Goal: Task Accomplishment & Management: Manage account settings

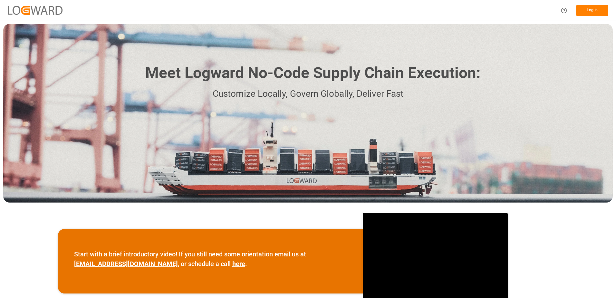
click at [596, 11] on button "Log In" at bounding box center [592, 10] width 32 height 11
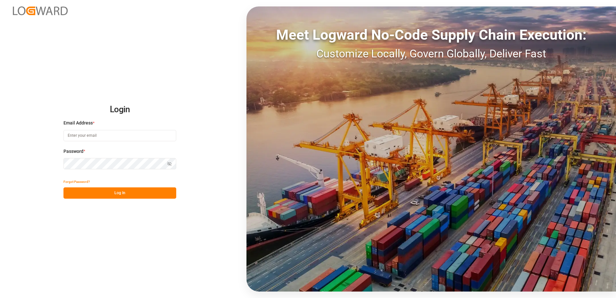
type input "[PERSON_NAME][EMAIL_ADDRESS][PERSON_NAME][DOMAIN_NAME]"
click at [105, 193] on button "Log In" at bounding box center [119, 192] width 113 height 11
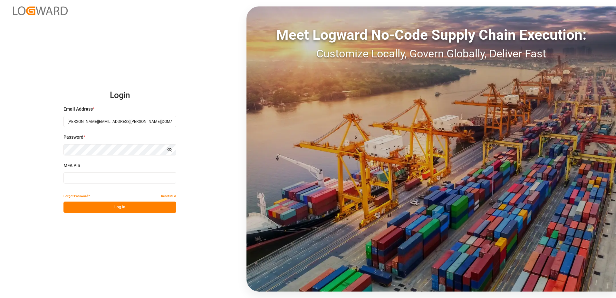
click at [111, 179] on input at bounding box center [119, 177] width 113 height 11
type input "406602"
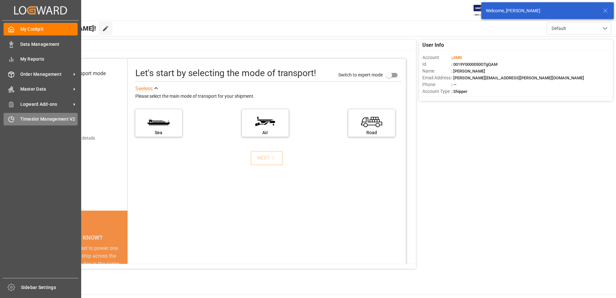
click at [14, 116] on icon at bounding box center [11, 119] width 6 height 6
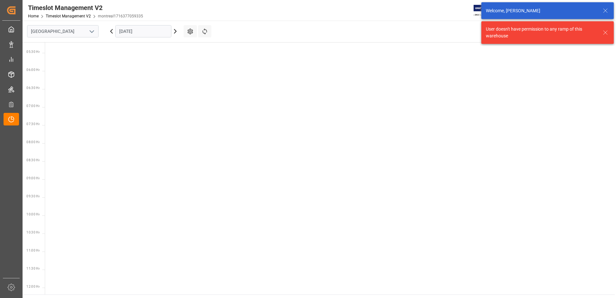
scroll to position [262, 0]
click at [90, 32] on icon "open menu" at bounding box center [92, 32] width 8 height 8
click at [58, 64] on div "Southaven" at bounding box center [62, 60] width 71 height 15
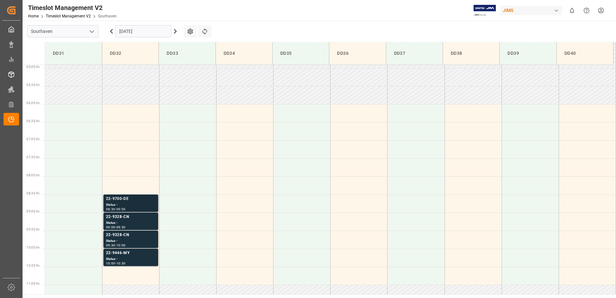
scroll to position [231, 0]
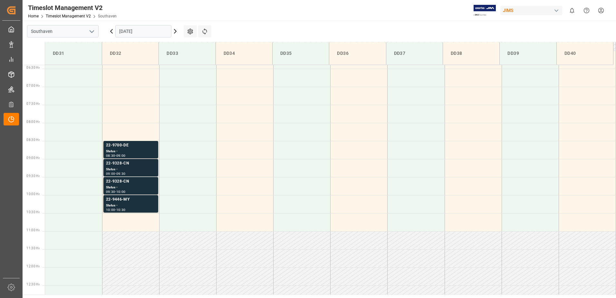
click at [131, 169] on div "Status -" at bounding box center [131, 169] width 50 height 5
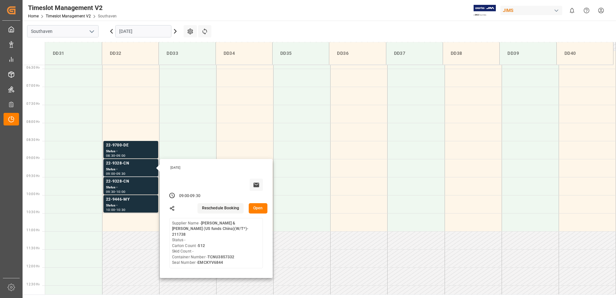
scroll to position [285, 0]
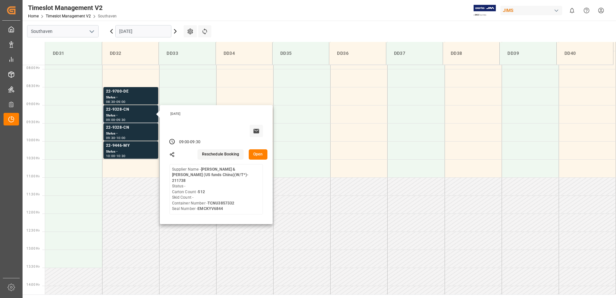
click at [259, 155] on button "Open" at bounding box center [258, 154] width 19 height 10
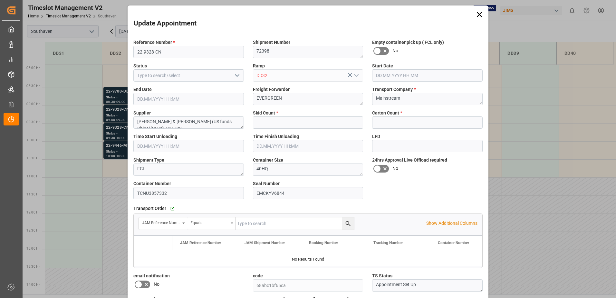
type input "0"
type input "512"
type input "[DATE] 09:00"
type input "[DATE] 09:30"
type input "[DATE] 15:06"
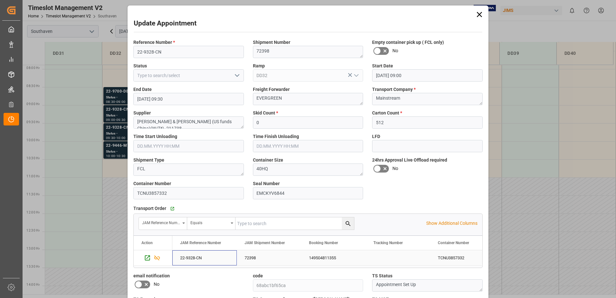
drag, startPoint x: 180, startPoint y: 259, endPoint x: 197, endPoint y: 256, distance: 17.4
click at [197, 256] on div "22-9328-CN" at bounding box center [204, 257] width 64 height 15
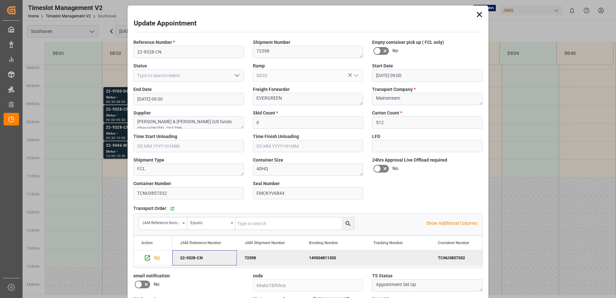
click at [191, 256] on div "22-9328-CN" at bounding box center [204, 257] width 64 height 15
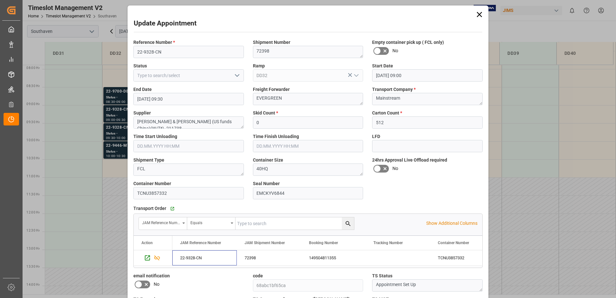
click at [118, 115] on div "Update Appointment Reference Number * 22-9328-CN Shipment Number 72398 Empty co…" at bounding box center [308, 149] width 616 height 298
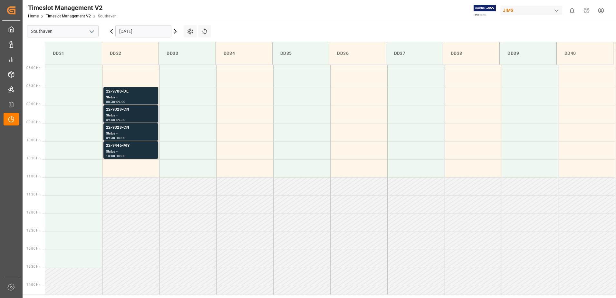
click at [123, 113] on div "Status -" at bounding box center [131, 115] width 50 height 5
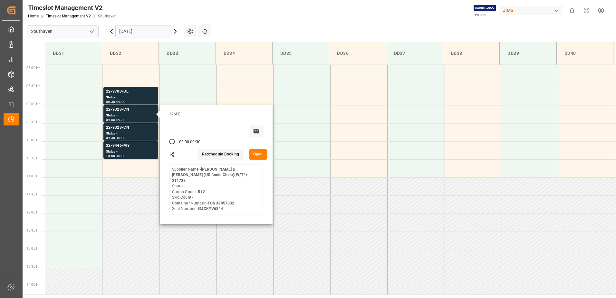
click at [257, 151] on button "Open" at bounding box center [258, 154] width 19 height 10
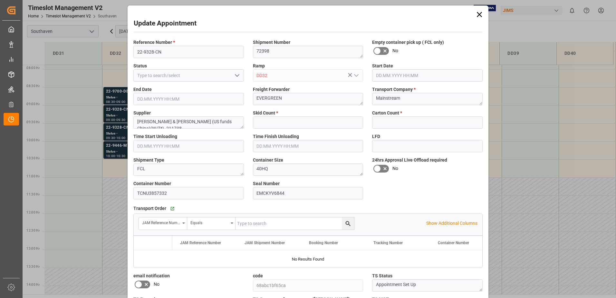
type input "0"
type input "512"
type input "[DATE] 09:00"
type input "[DATE] 09:30"
type input "[DATE] 15:06"
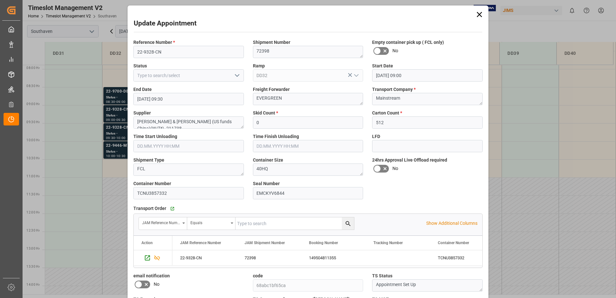
click at [118, 126] on div "Update Appointment Reference Number * 22-9328-CN Shipment Number 72398 Empty co…" at bounding box center [308, 149] width 616 height 298
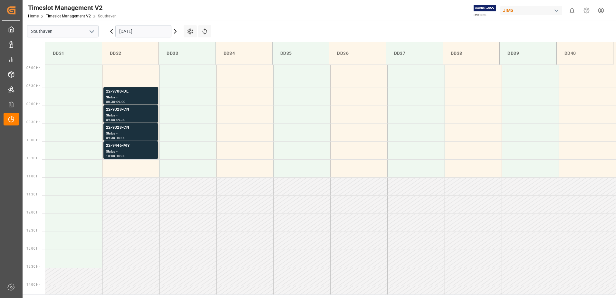
click at [118, 130] on div "22-9328-CN" at bounding box center [131, 127] width 50 height 6
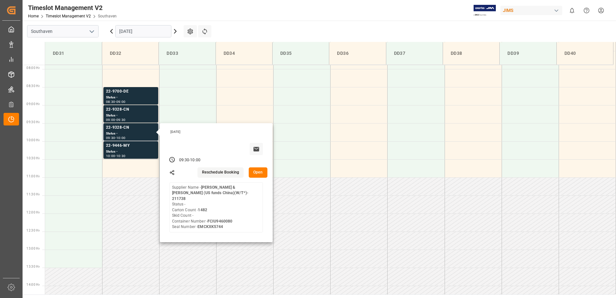
click at [252, 169] on button "Open" at bounding box center [258, 172] width 19 height 10
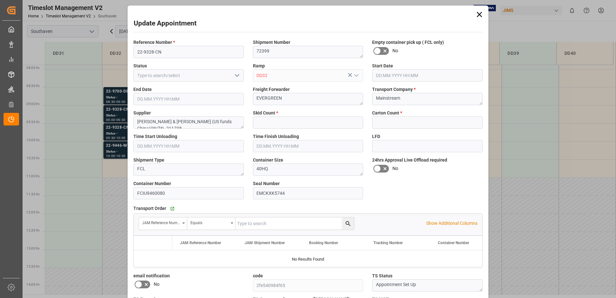
type input "0"
type input "1482"
type input "[DATE] 09:30"
type input "[DATE] 10:00"
type input "[DATE] 15:03"
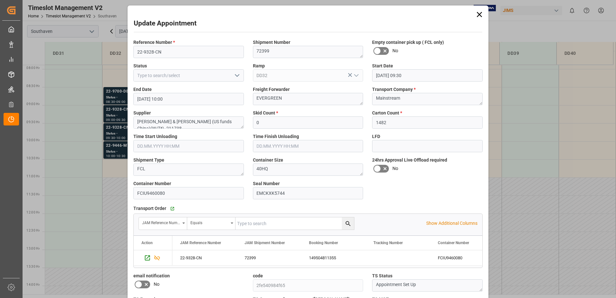
click at [120, 108] on div "Update Appointment Reference Number * 22-9328-CN Shipment Number 72399 Empty co…" at bounding box center [308, 149] width 616 height 298
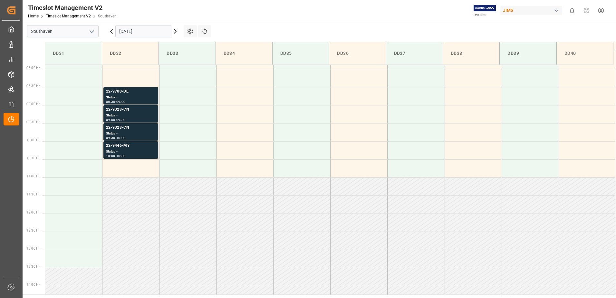
click at [119, 116] on div "Status -" at bounding box center [131, 115] width 50 height 5
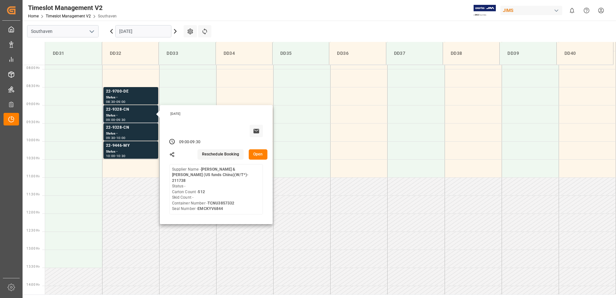
click at [260, 152] on button "Open" at bounding box center [258, 154] width 19 height 10
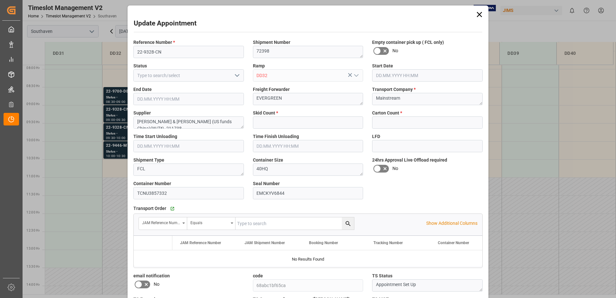
type input "0"
type input "512"
type input "[DATE] 09:00"
type input "[DATE] 09:30"
type input "[DATE] 15:06"
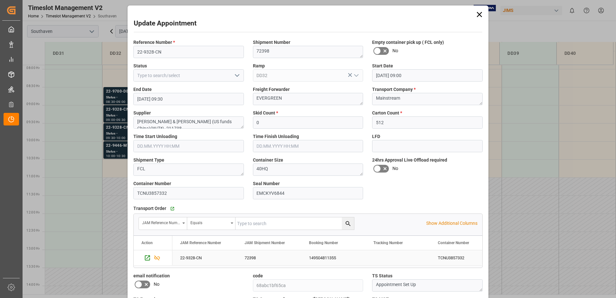
click at [255, 258] on div "72398" at bounding box center [269, 257] width 64 height 15
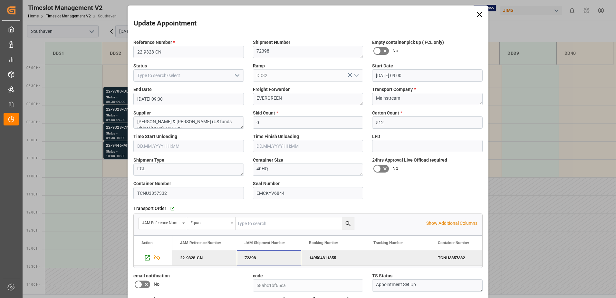
click at [112, 131] on div "Update Appointment Reference Number * 22-9328-CN Shipment Number 72398 Empty co…" at bounding box center [308, 149] width 616 height 298
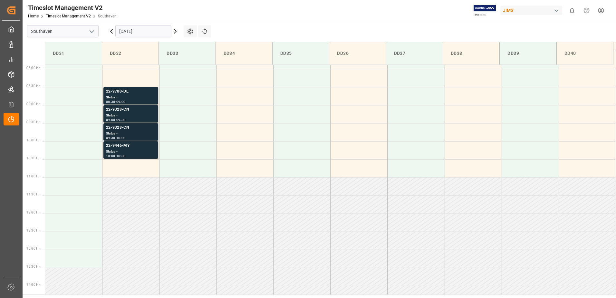
click at [119, 132] on div "Status -" at bounding box center [131, 133] width 50 height 5
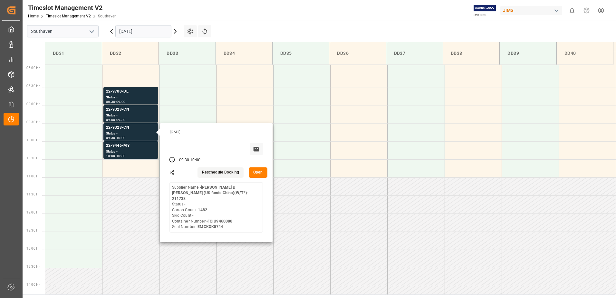
click at [254, 176] on button "Open" at bounding box center [258, 172] width 19 height 10
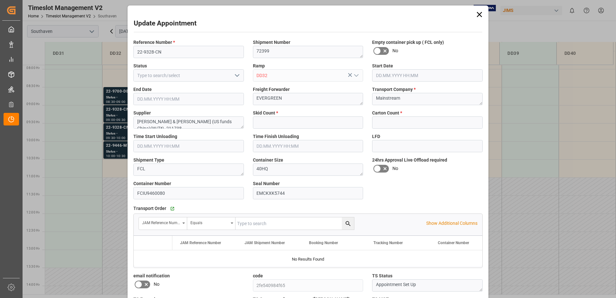
type input "0"
type input "1482"
type input "[DATE] 09:30"
type input "[DATE] 10:00"
type input "[DATE] 15:03"
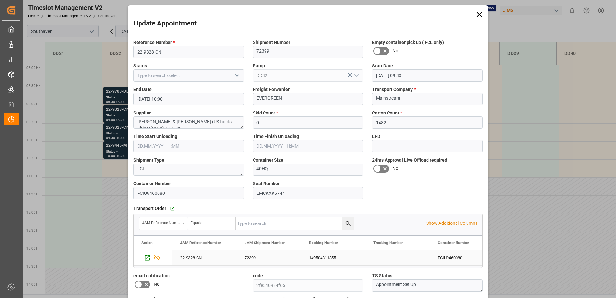
click at [251, 257] on div "72399" at bounding box center [269, 257] width 64 height 15
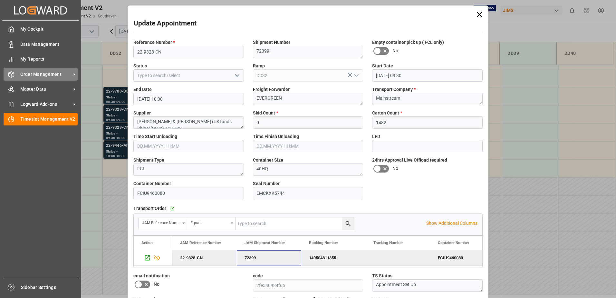
click at [34, 75] on span "Order Management" at bounding box center [45, 74] width 51 height 7
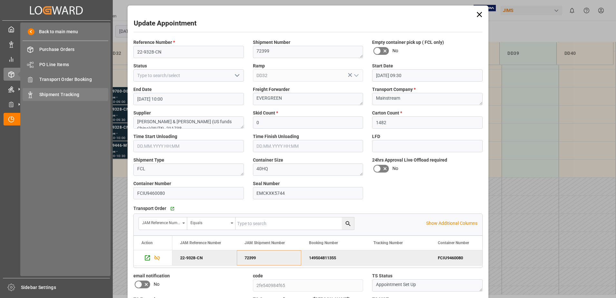
click at [70, 93] on span "Shipment Tracking" at bounding box center [73, 94] width 69 height 7
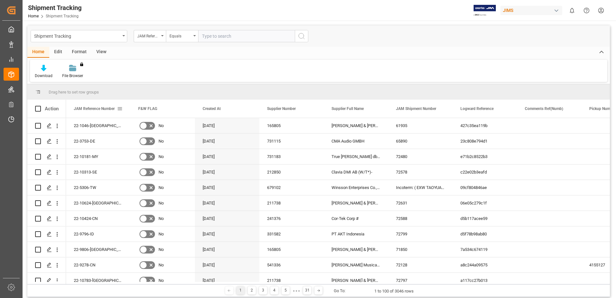
click at [118, 109] on span at bounding box center [120, 109] width 6 height 6
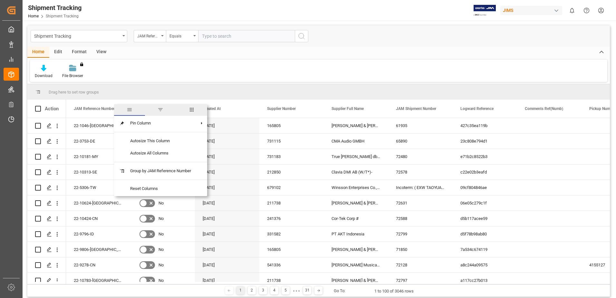
click at [238, 33] on input "text" at bounding box center [246, 36] width 97 height 12
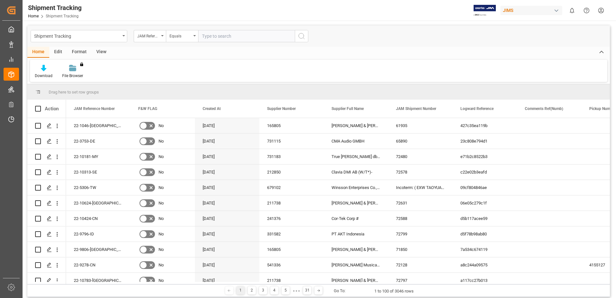
paste input "22-9328-CN"
type input "22-9328-CN"
click at [310, 38] on div "Shipment Tracking JAM Reference Number Equals 22-9328-CN" at bounding box center [318, 35] width 583 height 21
click at [301, 35] on icon "search button" at bounding box center [302, 36] width 8 height 8
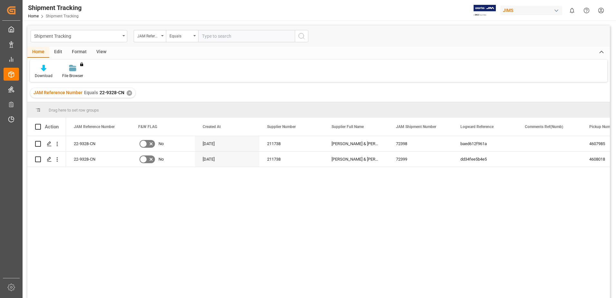
click at [101, 53] on div "View" at bounding box center [102, 52] width 20 height 11
click at [40, 74] on div "Default" at bounding box center [41, 76] width 13 height 6
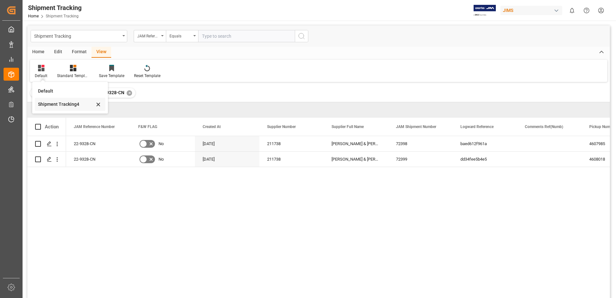
click at [64, 105] on div "Shipment Tracking4" at bounding box center [66, 104] width 56 height 7
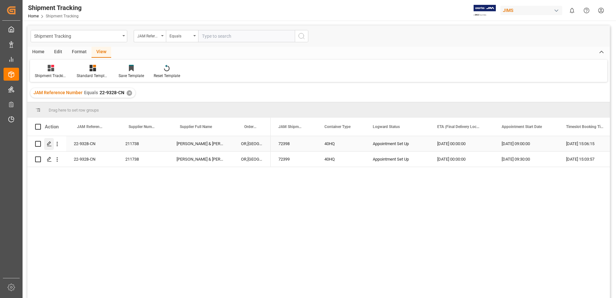
click at [48, 142] on icon "Press SPACE to select this row." at bounding box center [49, 143] width 5 height 5
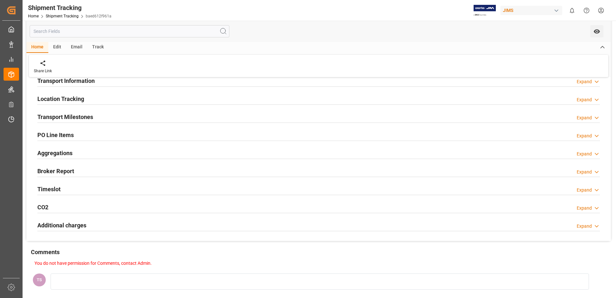
scroll to position [54, 0]
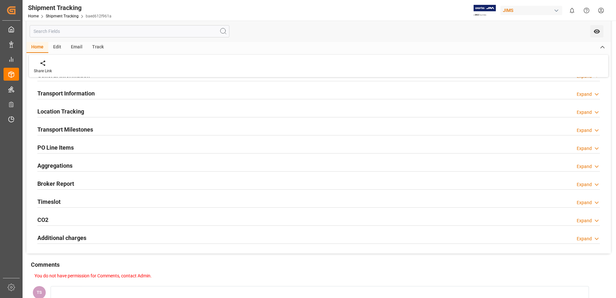
click at [50, 149] on h2 "PO Line Items" at bounding box center [55, 147] width 36 height 9
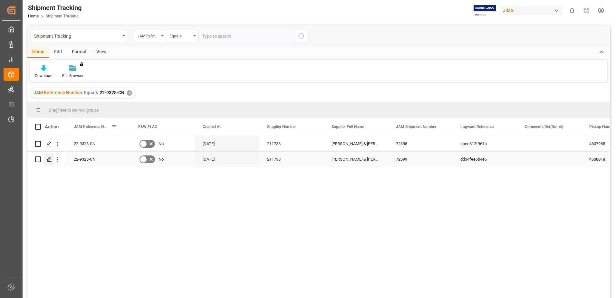
click at [47, 160] on icon "Press SPACE to select this row." at bounding box center [49, 159] width 5 height 5
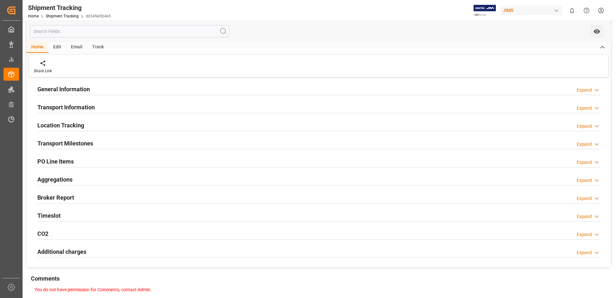
scroll to position [54, 0]
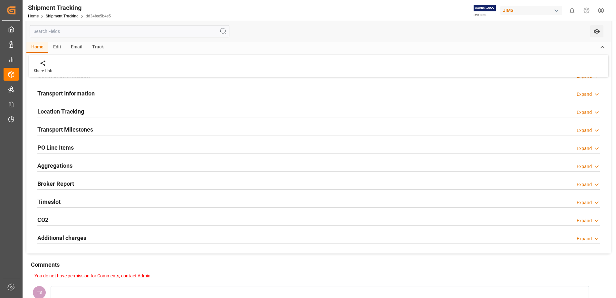
click at [53, 148] on h2 "PO Line Items" at bounding box center [55, 147] width 36 height 9
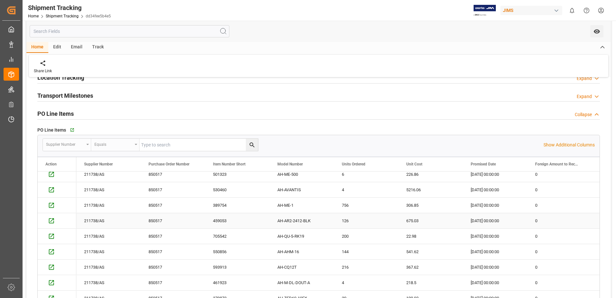
scroll to position [107, 0]
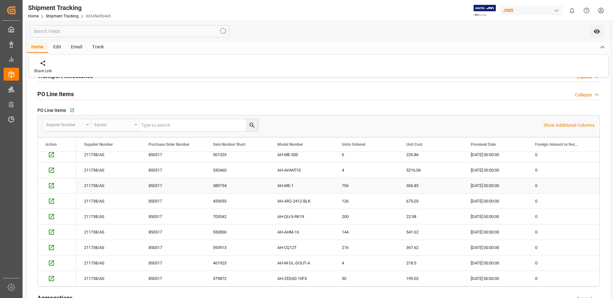
drag, startPoint x: 600, startPoint y: 206, endPoint x: 597, endPoint y: 185, distance: 21.5
click at [597, 185] on div "PO Line Items   Go to Purchase Order Line Item Grid Supplier Number Equals Show…" at bounding box center [319, 196] width 572 height 186
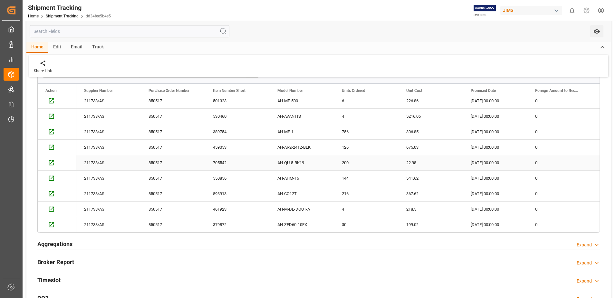
scroll to position [0, 0]
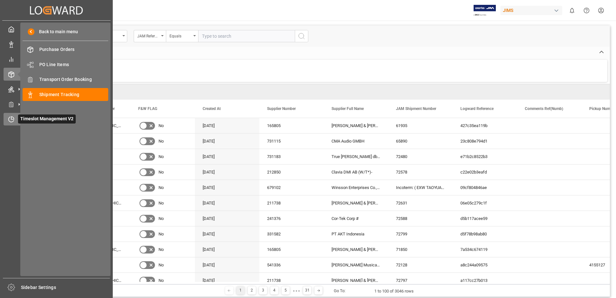
click at [15, 119] on div "Timeslot Management V2 Timeslot Management V2" at bounding box center [57, 119] width 106 height 13
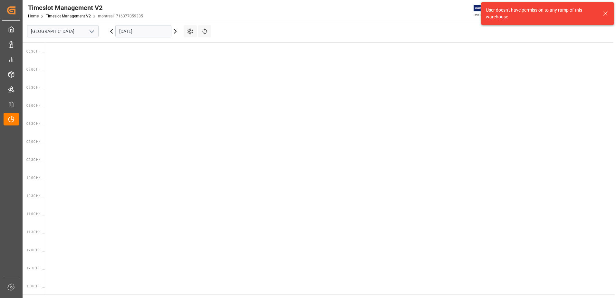
scroll to position [262, 0]
click at [93, 26] on button "open menu" at bounding box center [92, 31] width 10 height 10
click at [60, 61] on div "Southaven" at bounding box center [62, 60] width 71 height 15
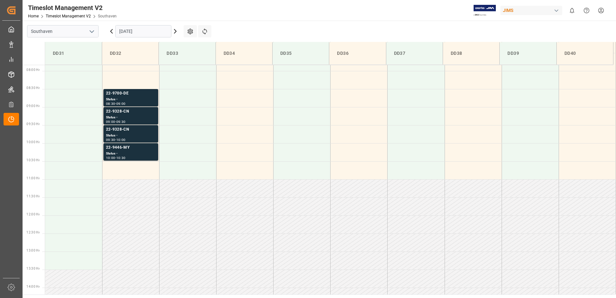
scroll to position [285, 0]
click at [92, 29] on icon "open menu" at bounding box center [92, 32] width 8 height 8
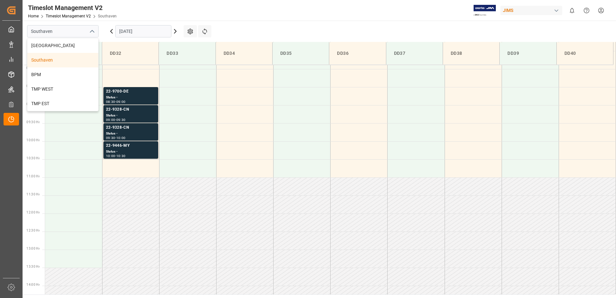
click at [57, 63] on div "Southaven" at bounding box center [62, 60] width 71 height 15
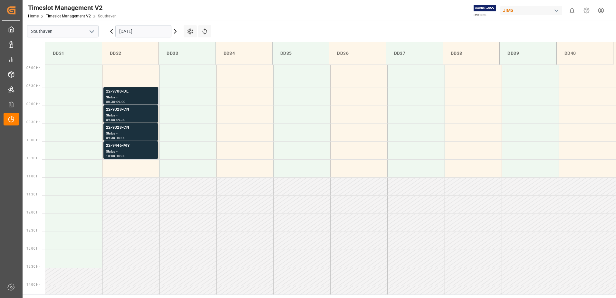
click at [120, 97] on div "Status -" at bounding box center [131, 97] width 50 height 5
click at [126, 95] on div "Status -" at bounding box center [131, 97] width 50 height 5
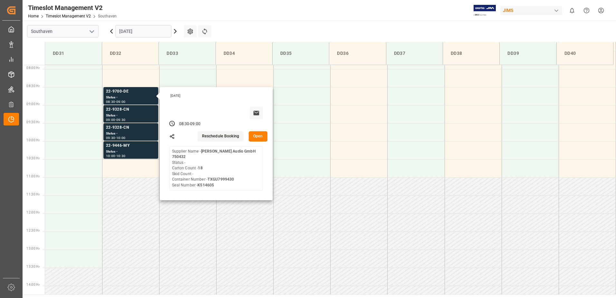
click at [256, 135] on button "Open" at bounding box center [258, 136] width 19 height 10
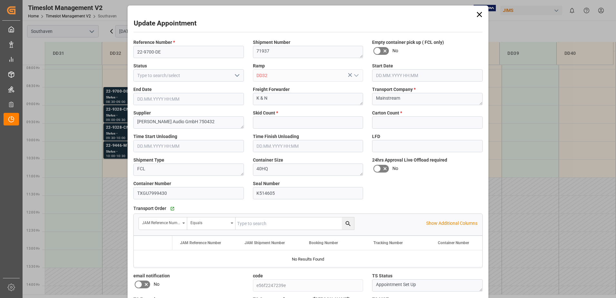
type input "0"
type input "18"
type input "[DATE] 08:30"
type input "[DATE] 09:00"
type input "[DATE] 15:09"
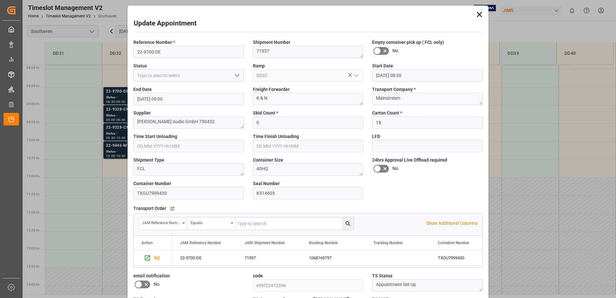
click at [189, 44] on label "Reference Number *" at bounding box center [188, 42] width 111 height 7
click at [185, 52] on input "22-9700-DE" at bounding box center [188, 52] width 111 height 12
click at [126, 145] on div "Update Appointment Reference Number * 22-9700-DE Shipment Number 71937 Empty co…" at bounding box center [308, 149] width 616 height 298
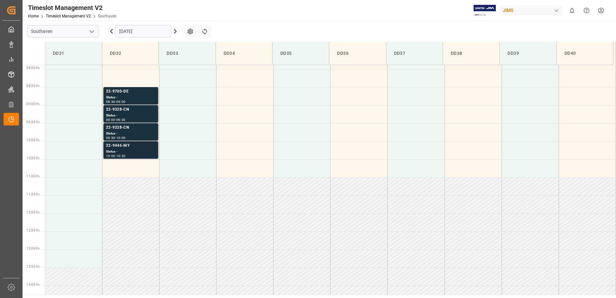
click at [119, 151] on div "Status -" at bounding box center [131, 151] width 50 height 5
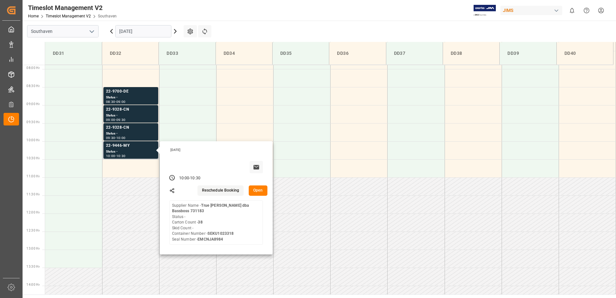
click at [263, 194] on button "Open" at bounding box center [258, 190] width 19 height 10
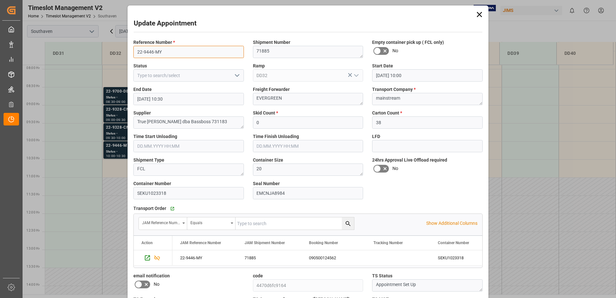
click at [157, 57] on input "22-9446-MY" at bounding box center [188, 52] width 111 height 12
click at [81, 72] on div "Update Appointment Reference Number * 22-9446-MY Shipment Number 71885 Empty co…" at bounding box center [308, 149] width 616 height 298
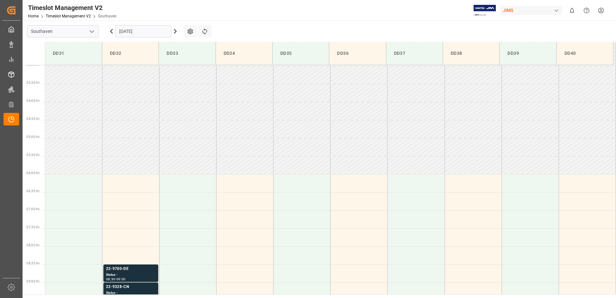
scroll to position [231, 0]
